Goal: Task Accomplishment & Management: Manage account settings

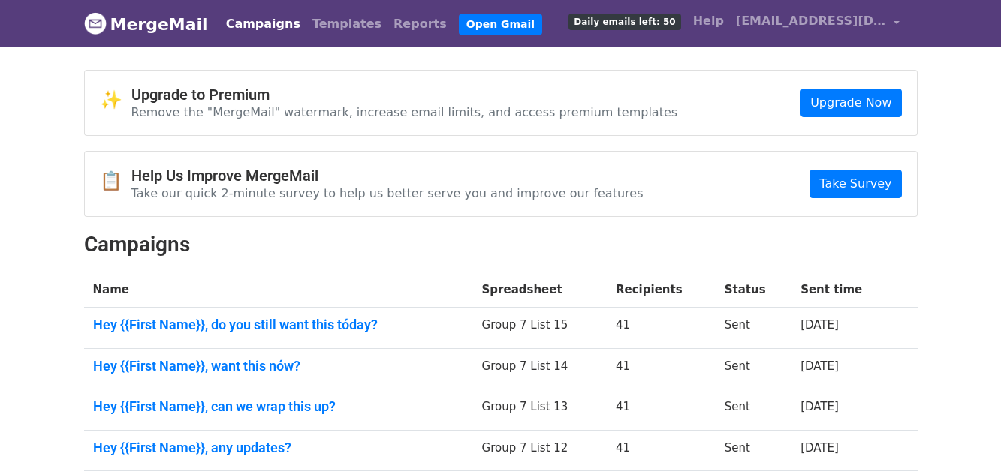
click at [249, 20] on link "Campaigns" at bounding box center [263, 24] width 86 height 30
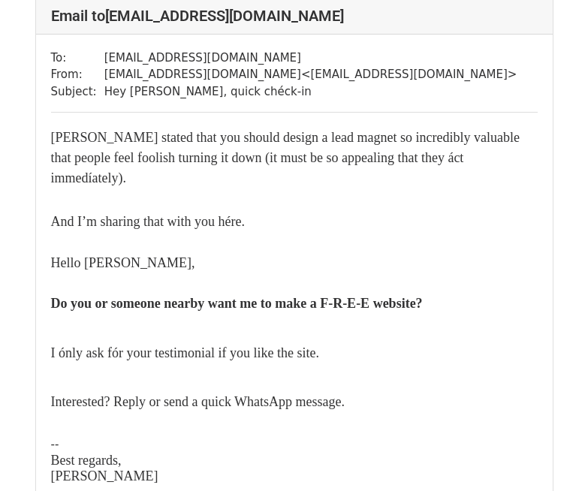
scroll to position [75, 0]
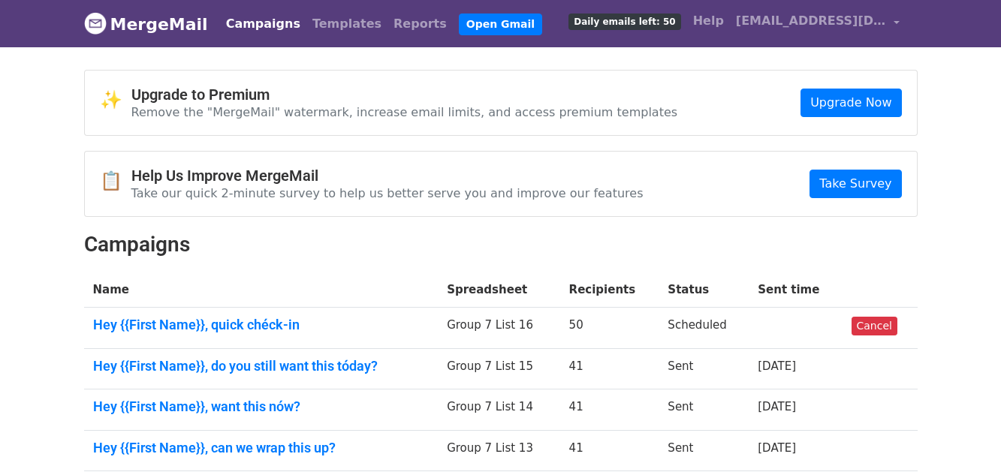
click at [235, 25] on link "Campaigns" at bounding box center [263, 24] width 86 height 30
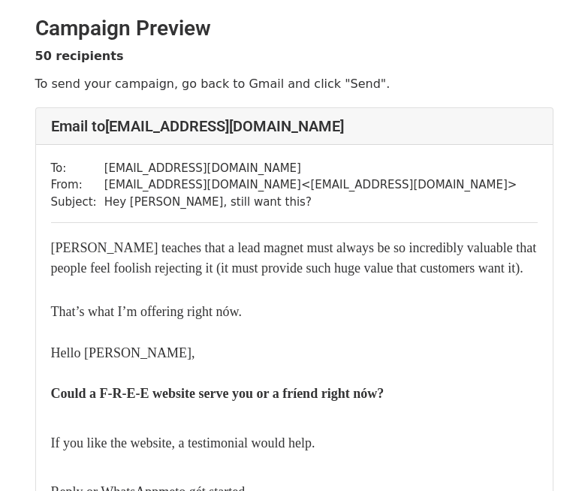
scroll to position [75, 0]
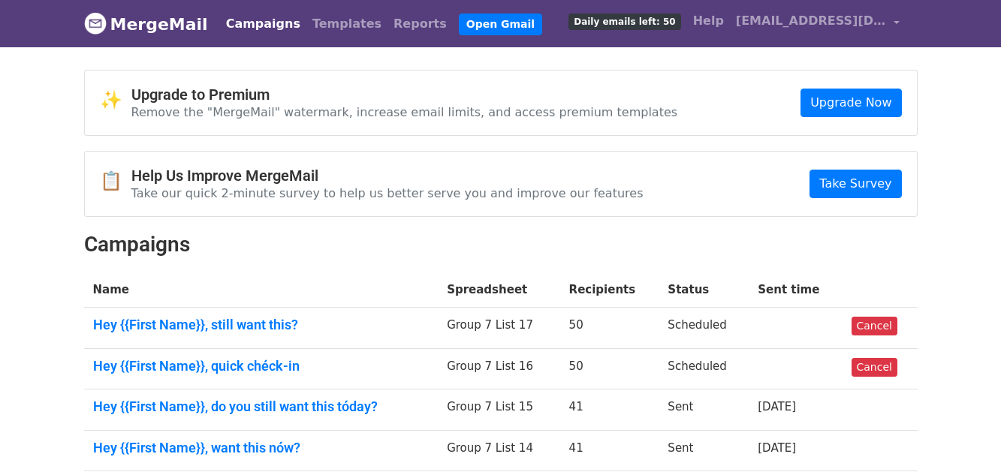
click at [238, 21] on link "Campaigns" at bounding box center [263, 24] width 86 height 30
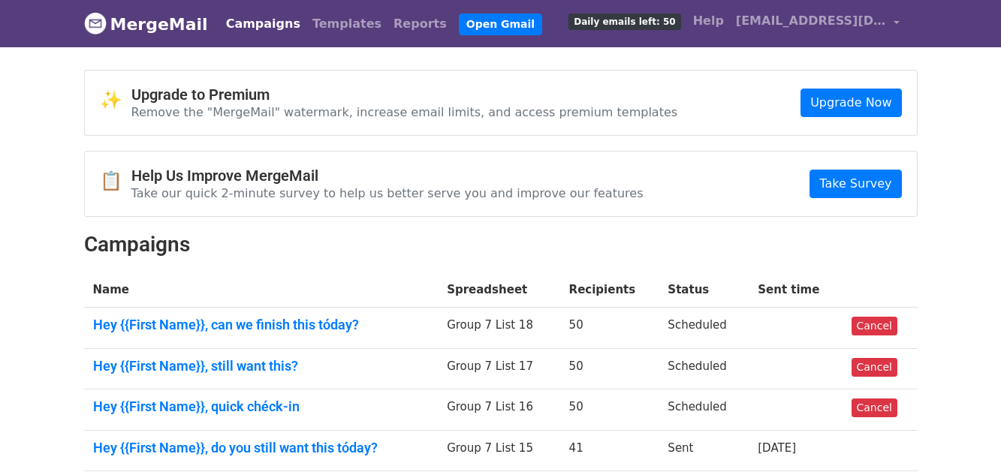
click at [241, 30] on link "Campaigns" at bounding box center [263, 24] width 86 height 30
